Goal: Task Accomplishment & Management: Use online tool/utility

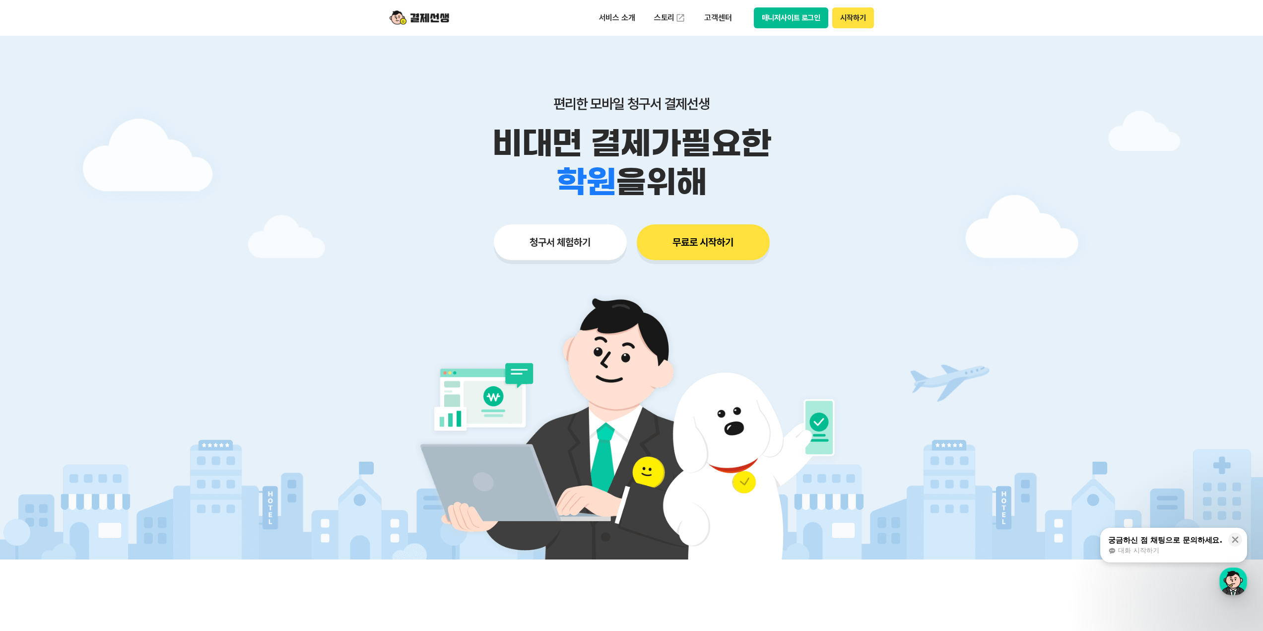
click at [548, 235] on button "청구서 체험하기" at bounding box center [560, 242] width 133 height 36
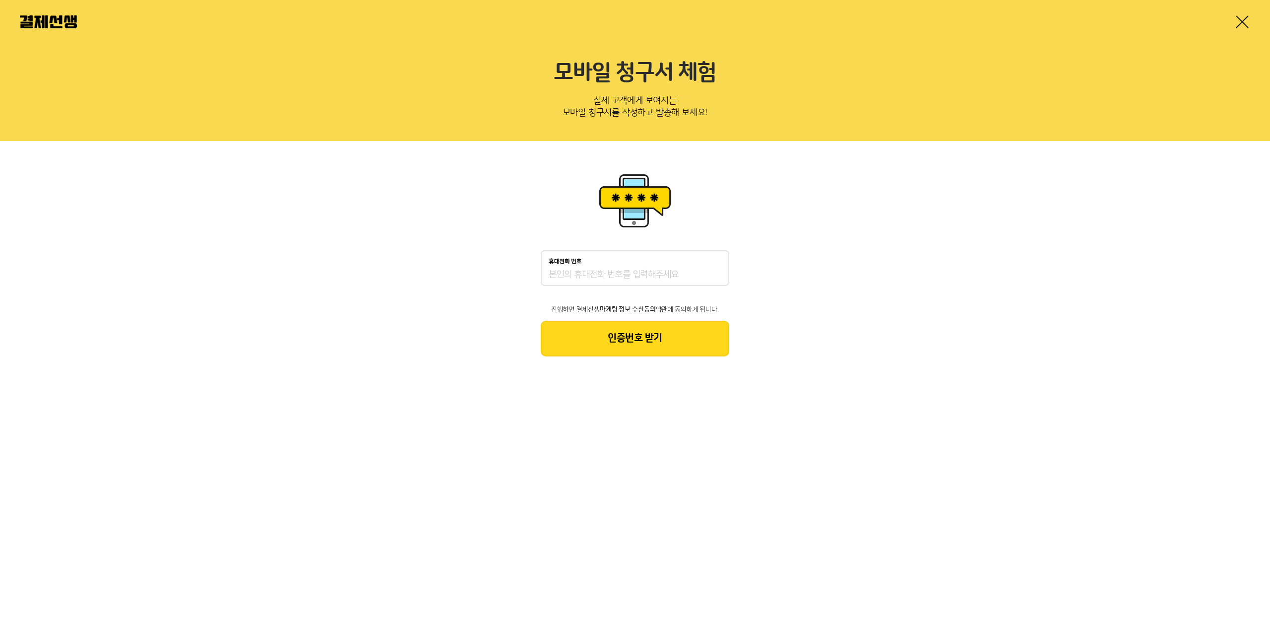
click at [582, 264] on div "휴대전화 번호" at bounding box center [635, 268] width 189 height 36
click at [586, 279] on input "휴대전화 번호" at bounding box center [635, 275] width 173 height 12
click at [535, 192] on div "휴대전화 번호 진행하면 결제선생 마케팅 정보 수신동의 약관에 동의하게 됩니다. 인증번호 받기" at bounding box center [635, 263] width 1270 height 245
click at [579, 272] on input "휴대전화 번호" at bounding box center [635, 275] width 173 height 12
type input "01055597059"
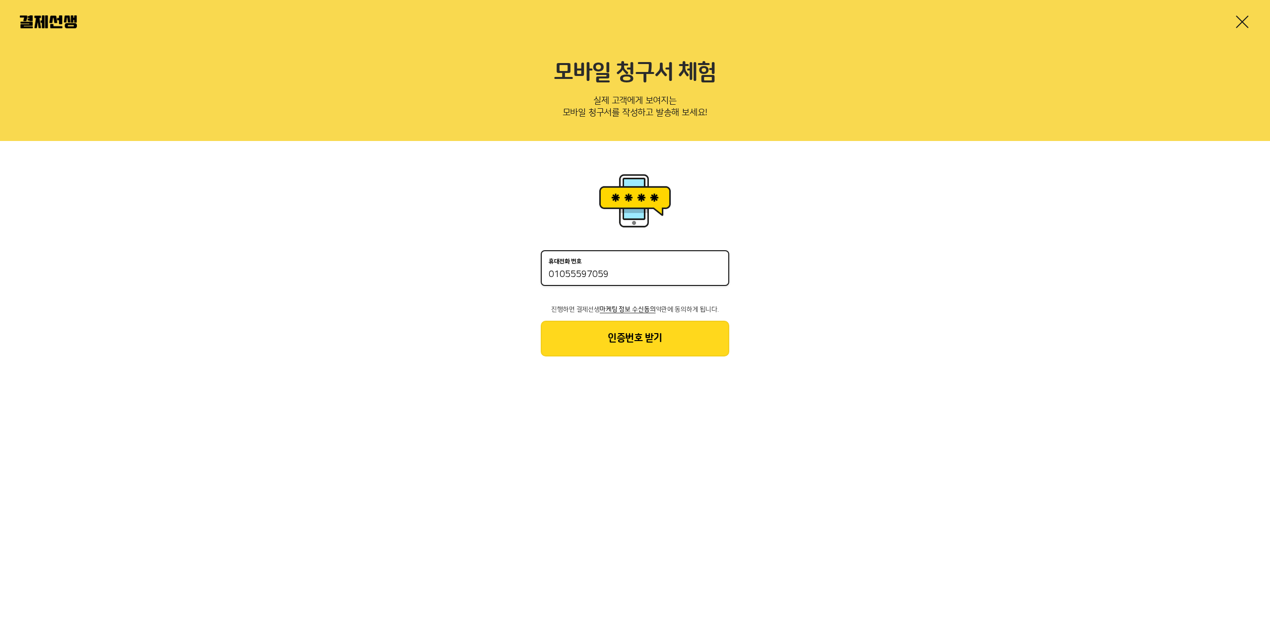
click at [618, 335] on button "인증번호 받기" at bounding box center [635, 338] width 189 height 36
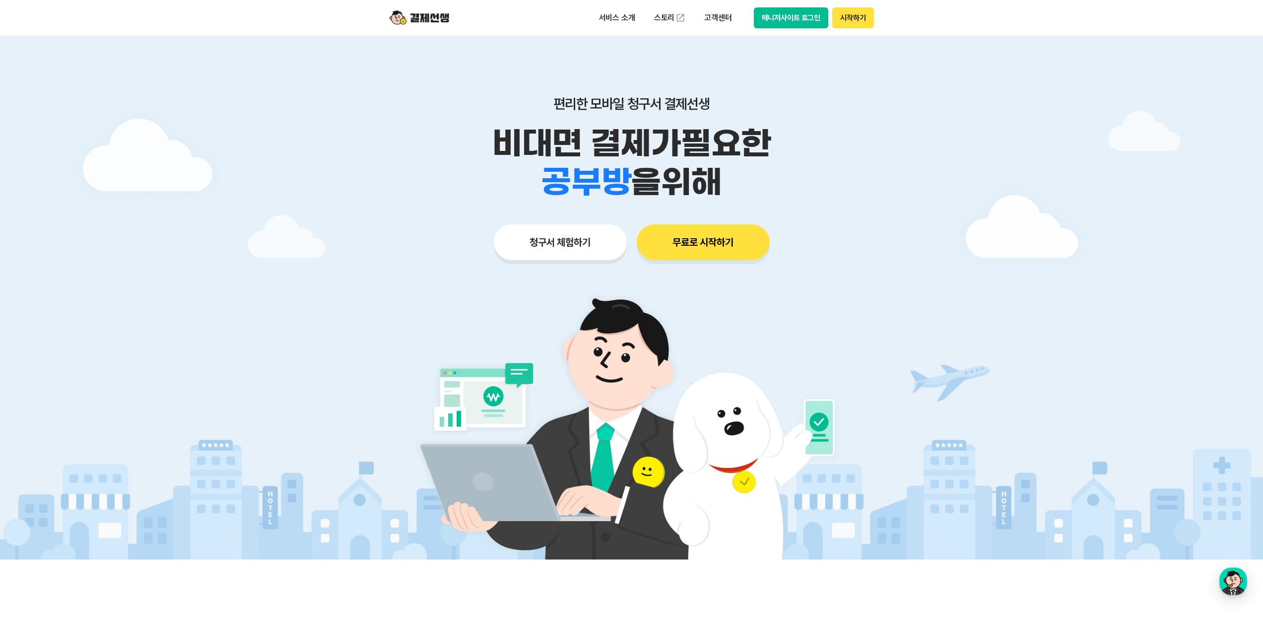
click at [588, 244] on button "청구서 체험하기" at bounding box center [560, 242] width 133 height 36
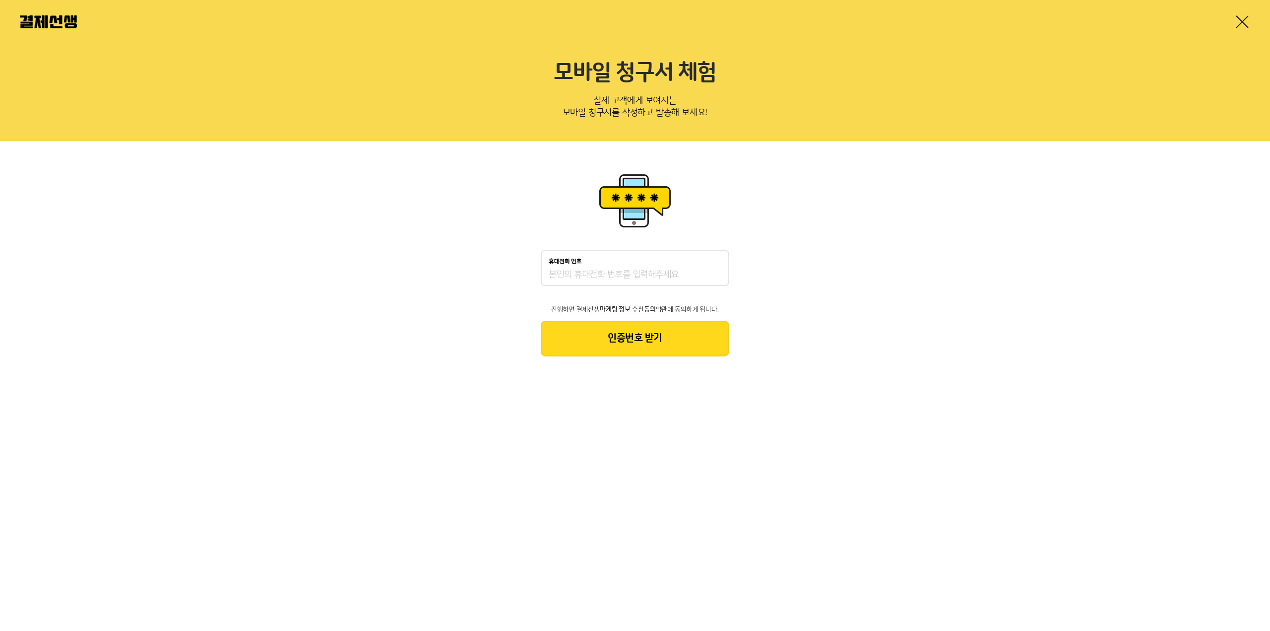
click at [689, 282] on div "휴대전화 번호" at bounding box center [635, 268] width 189 height 36
click at [627, 269] on input "휴대전화 번호" at bounding box center [635, 275] width 173 height 12
click at [48, 22] on img at bounding box center [48, 21] width 57 height 13
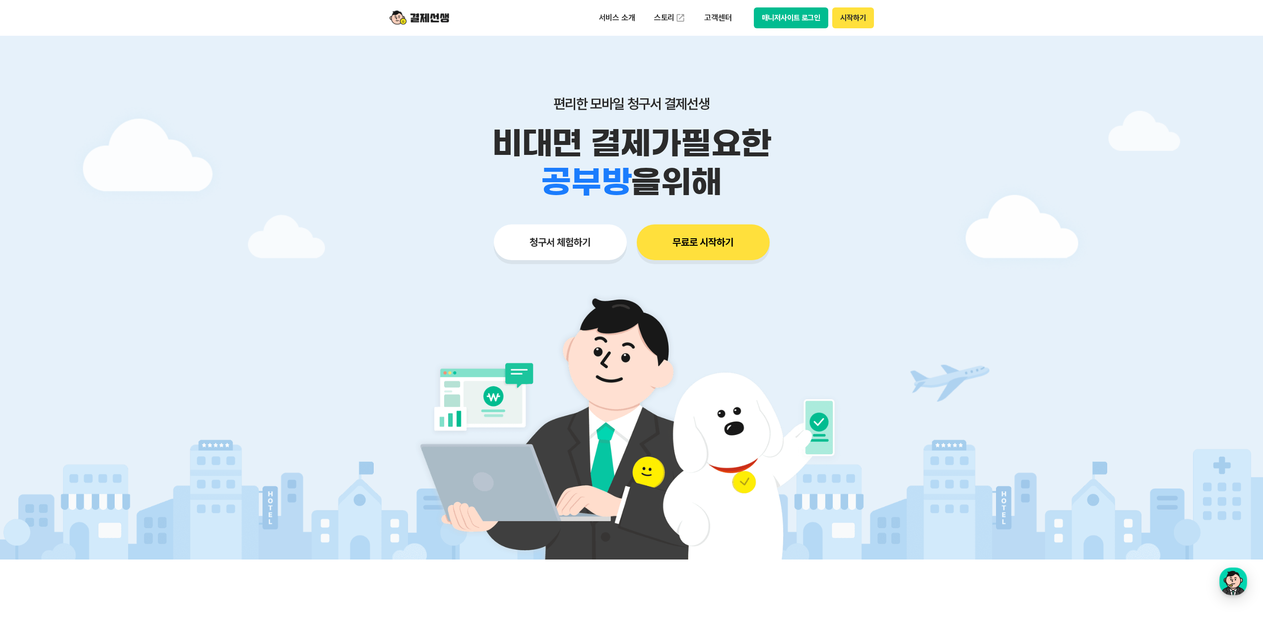
click at [793, 22] on button "매니저사이트 로그인" at bounding box center [791, 17] width 75 height 21
